Goal: Complete application form

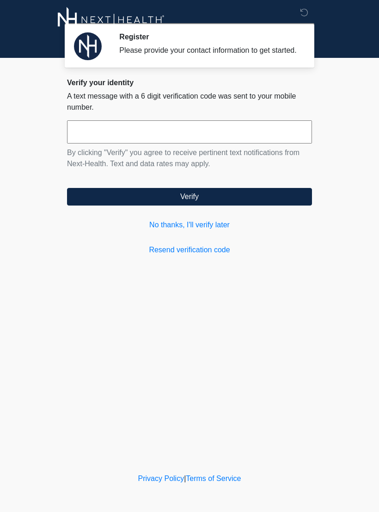
click at [106, 136] on input "text" at bounding box center [189, 131] width 245 height 23
type input "*"
type input "******"
click at [180, 215] on div "Verify your identity A text message with a 6 digit verification code was sent t…" at bounding box center [189, 166] width 245 height 177
click at [124, 200] on button "Verify" at bounding box center [189, 197] width 245 height 18
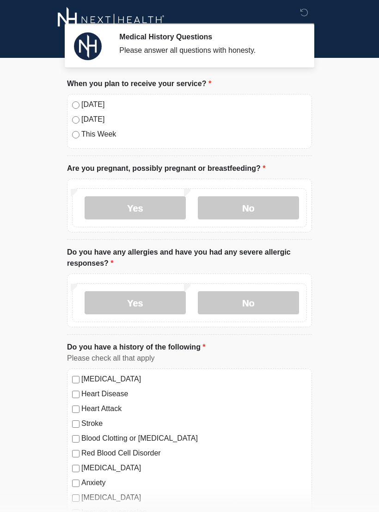
click at [81, 103] on label "[DATE]" at bounding box center [194, 104] width 226 height 11
click at [250, 208] on label "No" at bounding box center [248, 207] width 101 height 23
click at [136, 304] on label "Yes" at bounding box center [135, 302] width 101 height 23
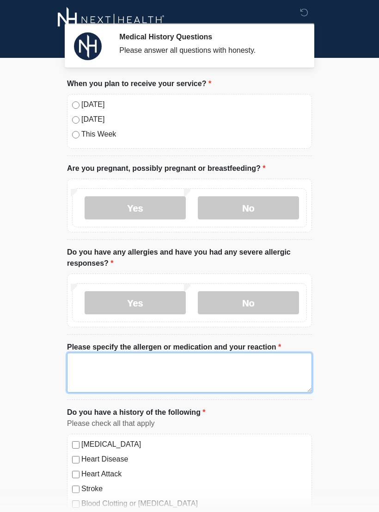
click at [124, 363] on textarea "Please specify the allergen or medication and your reaction" at bounding box center [189, 373] width 245 height 40
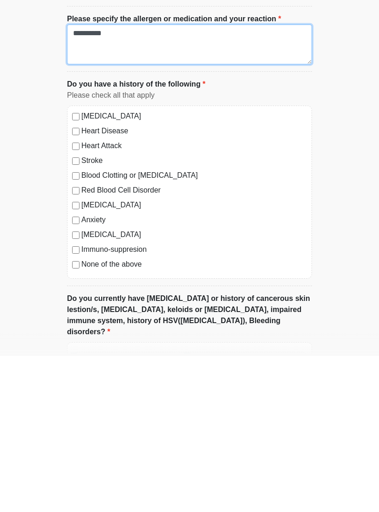
scroll to position [172, 0]
type textarea "**********"
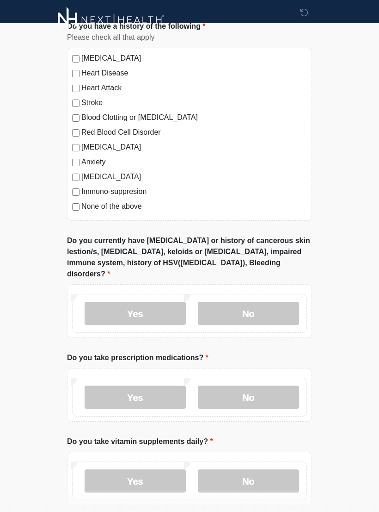
scroll to position [387, 0]
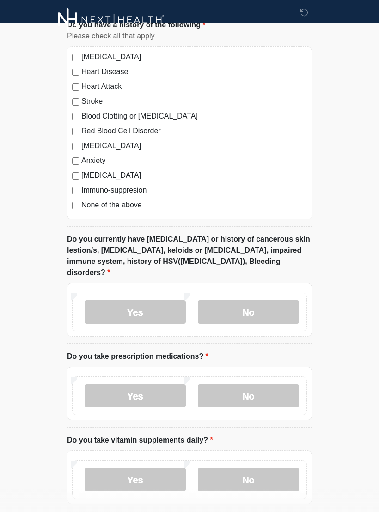
click at [255, 300] on label "No" at bounding box center [248, 311] width 101 height 23
click at [142, 384] on label "Yes" at bounding box center [135, 395] width 101 height 23
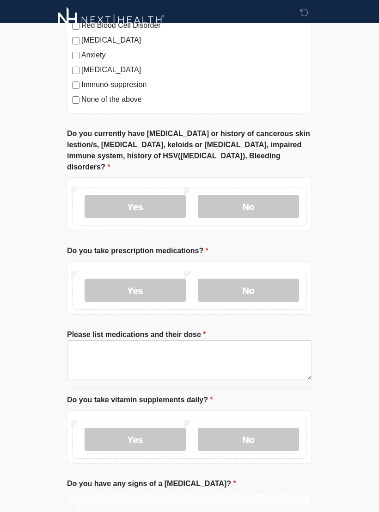
scroll to position [499, 0]
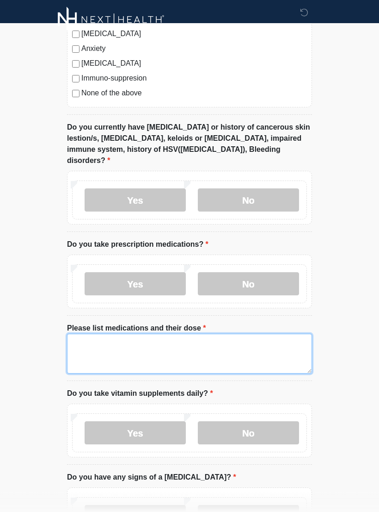
click at [95, 334] on textarea "Please list medications and their dose" at bounding box center [189, 354] width 245 height 40
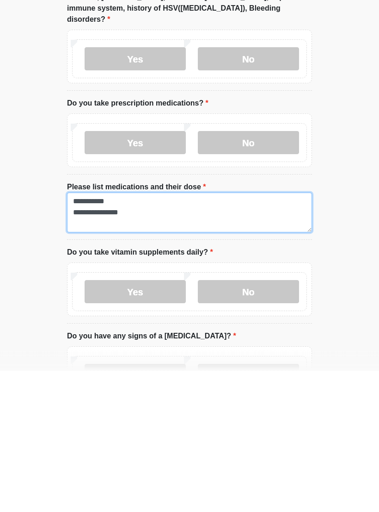
type textarea "**********"
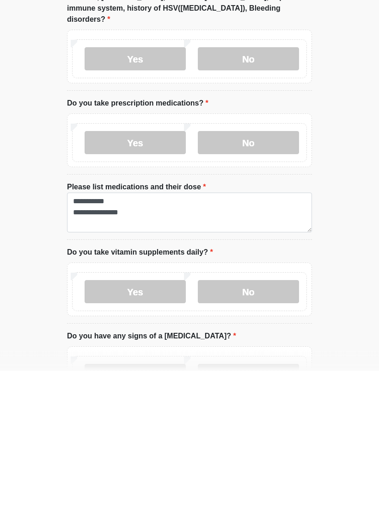
click at [142, 421] on label "Yes" at bounding box center [135, 432] width 101 height 23
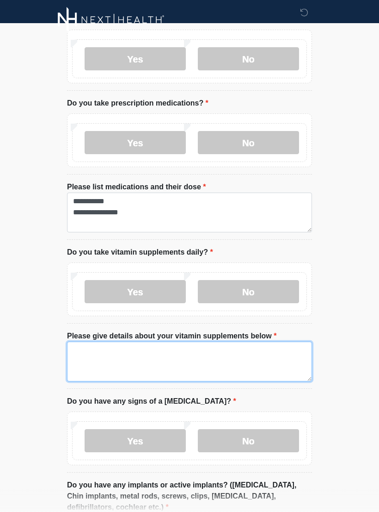
click at [102, 341] on textarea "Please give details about your vitamin supplements below" at bounding box center [189, 361] width 245 height 40
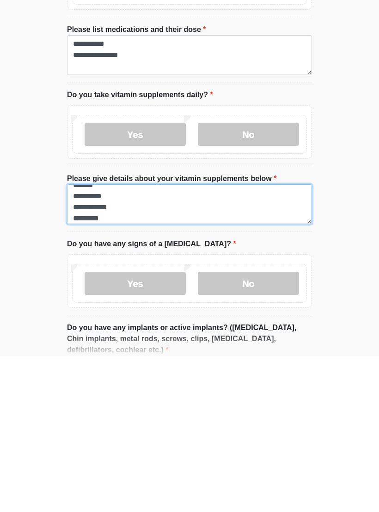
scroll to position [643, 0]
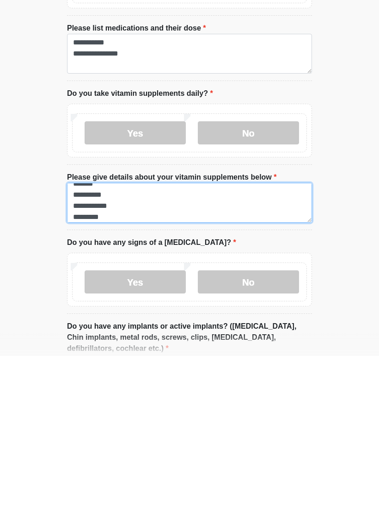
type textarea "**********"
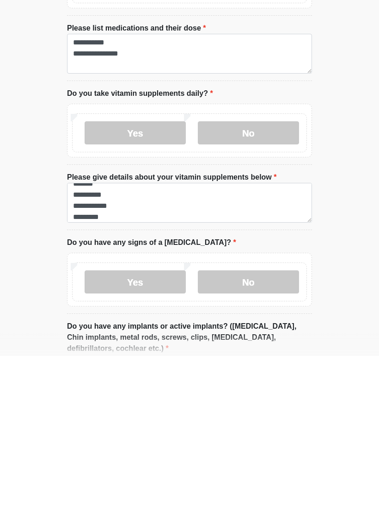
click at [248, 426] on label "No" at bounding box center [248, 437] width 101 height 23
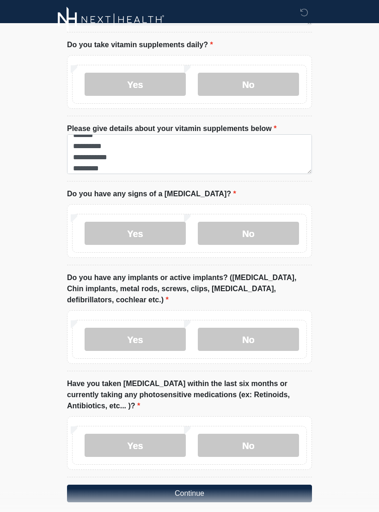
scroll to position [860, 0]
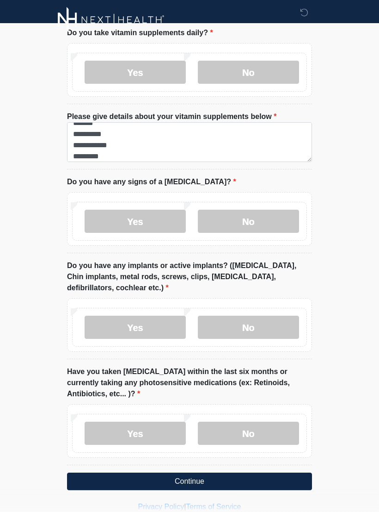
click at [251, 316] on label "No" at bounding box center [248, 327] width 101 height 23
click at [248, 421] on label "No" at bounding box center [248, 432] width 101 height 23
click at [204, 472] on button "Continue" at bounding box center [189, 481] width 245 height 18
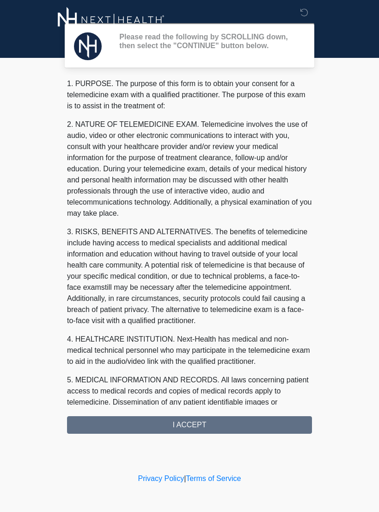
scroll to position [0, 0]
click at [232, 430] on div "1. PURPOSE. The purpose of this form is to obtain your consent for a telemedici…" at bounding box center [189, 255] width 245 height 355
click at [187, 426] on div "1. PURPOSE. The purpose of this form is to obtain your consent for a telemedici…" at bounding box center [189, 255] width 245 height 355
click at [187, 424] on div "1. PURPOSE. The purpose of this form is to obtain your consent for a telemedici…" at bounding box center [189, 255] width 245 height 355
click at [195, 425] on div "1. PURPOSE. The purpose of this form is to obtain your consent for a telemedici…" at bounding box center [189, 255] width 245 height 355
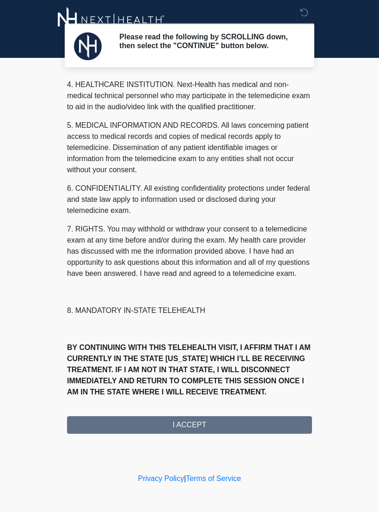
scroll to position [266, 0]
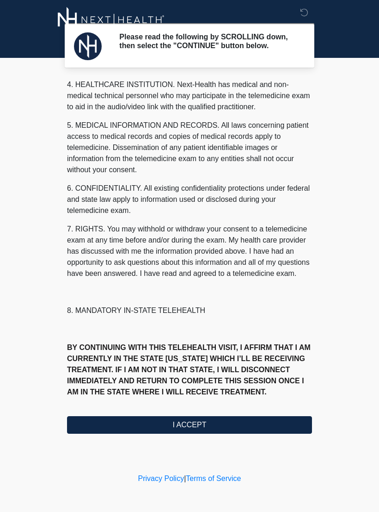
click at [201, 428] on button "I ACCEPT" at bounding box center [189, 425] width 245 height 18
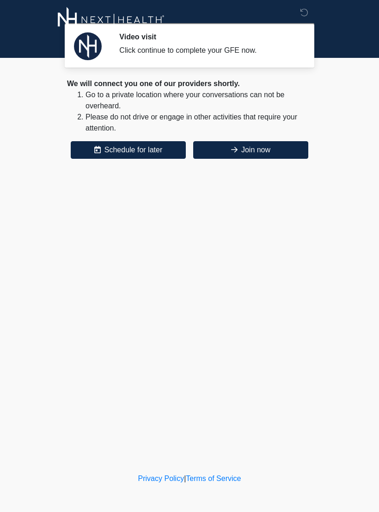
click at [276, 152] on button "Join now" at bounding box center [250, 150] width 115 height 18
